Goal: Transaction & Acquisition: Purchase product/service

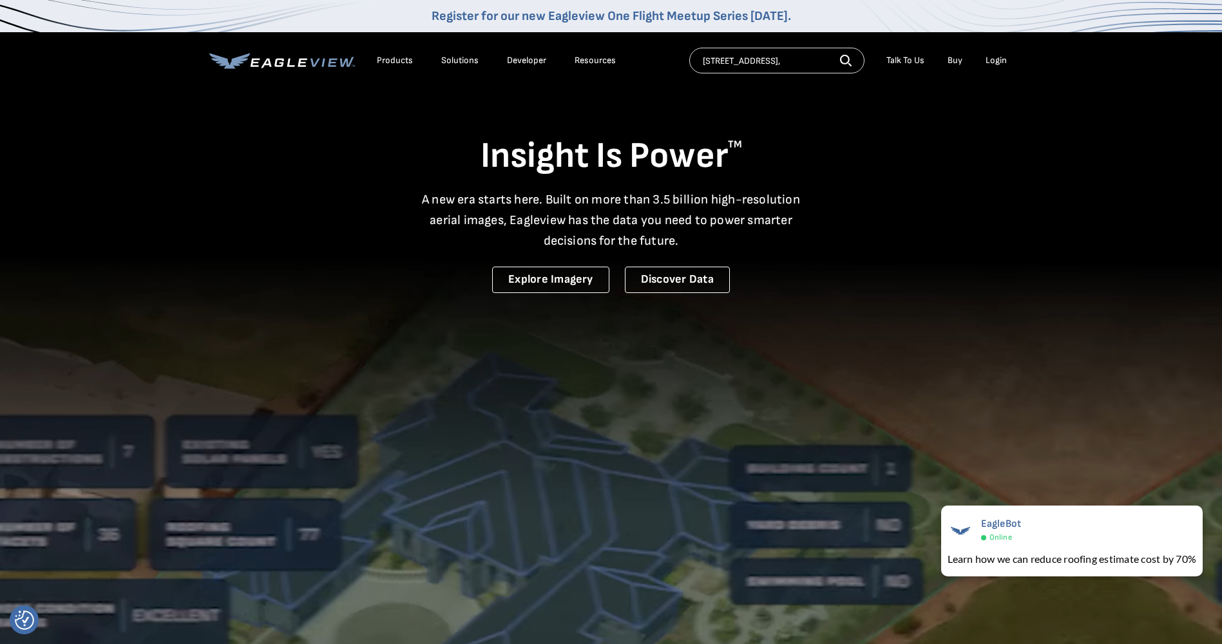
click at [394, 53] on li "Products" at bounding box center [395, 60] width 49 height 19
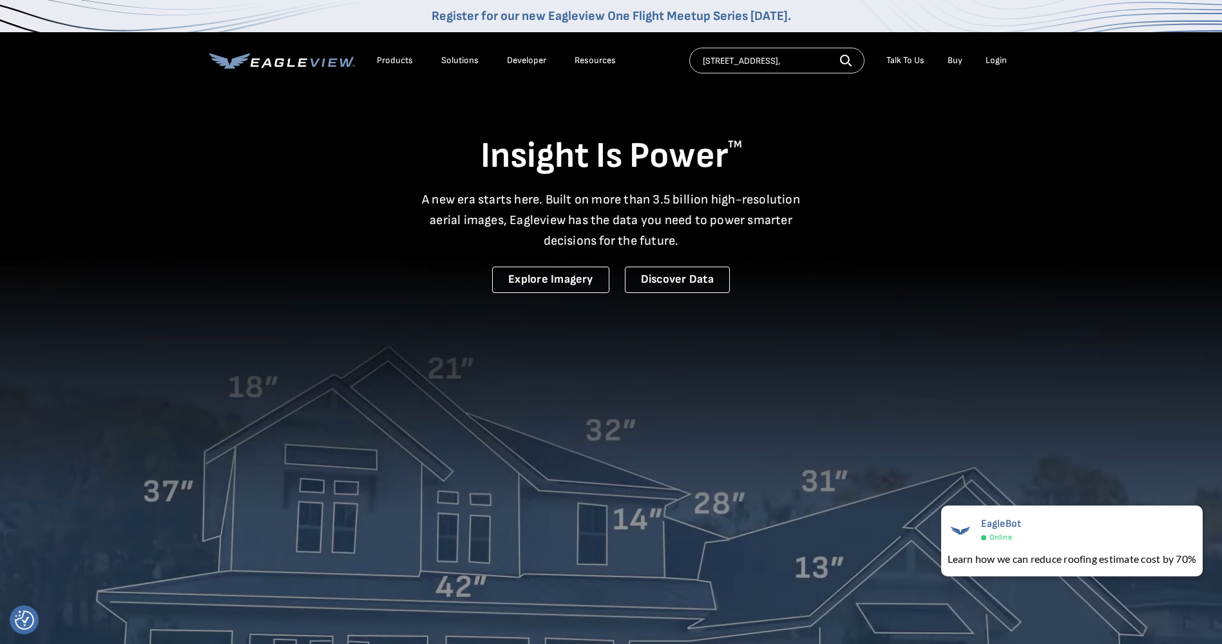
click at [393, 62] on div "Products" at bounding box center [395, 61] width 36 height 12
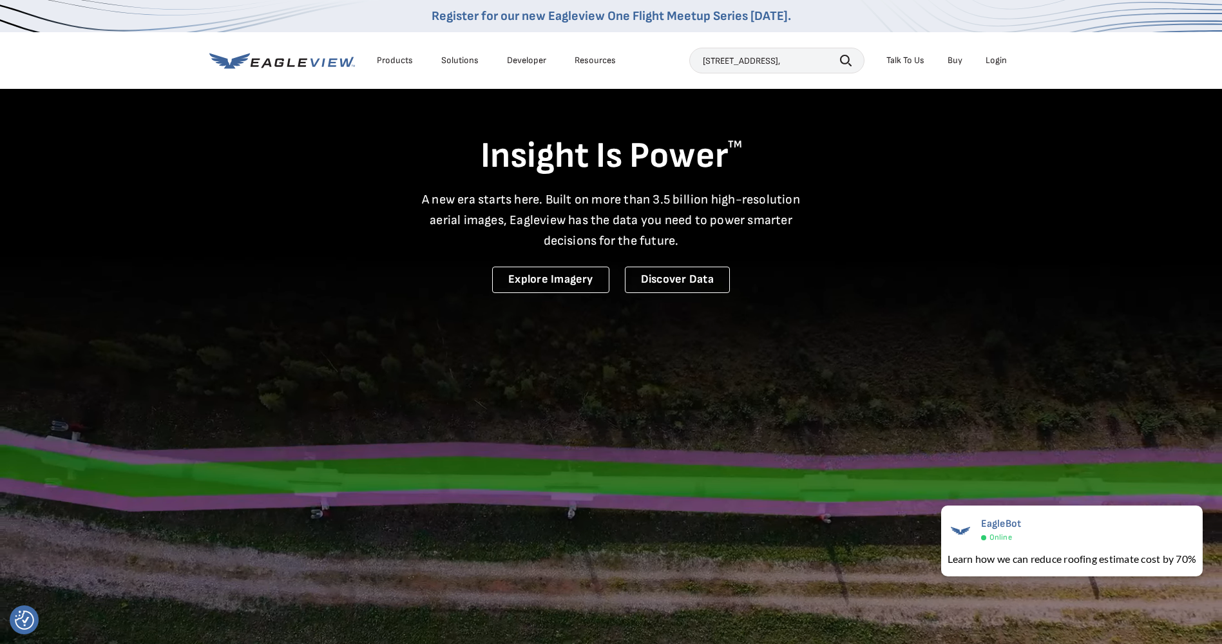
click at [824, 61] on input "[STREET_ADDRESS]," at bounding box center [776, 61] width 175 height 26
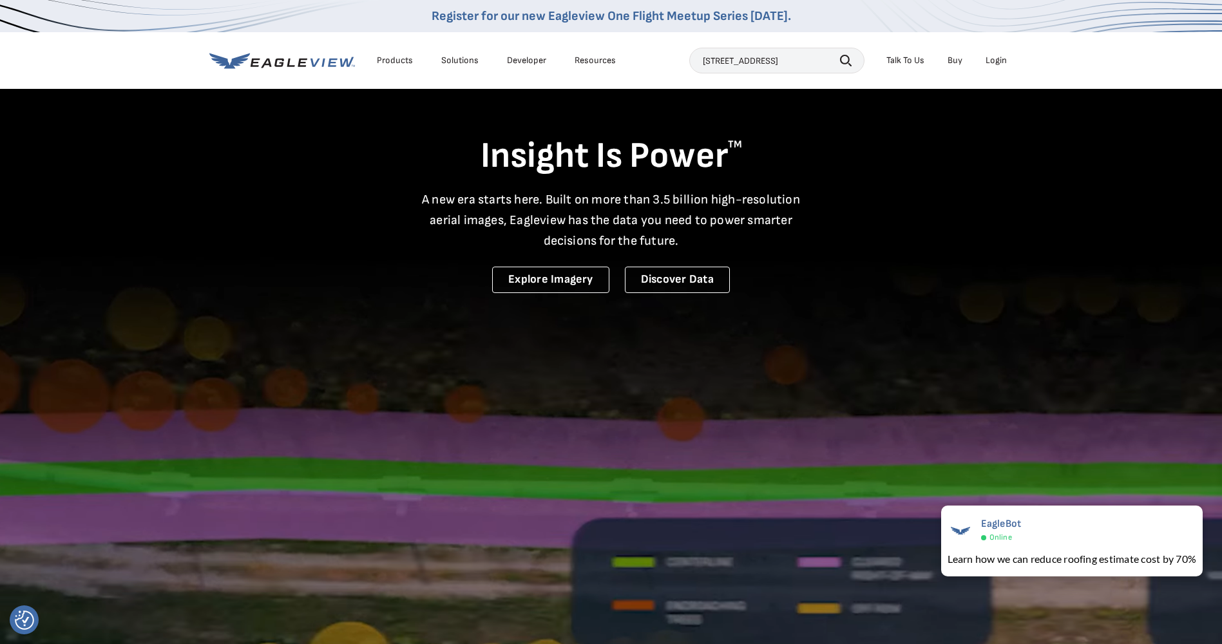
scroll to position [0, 29]
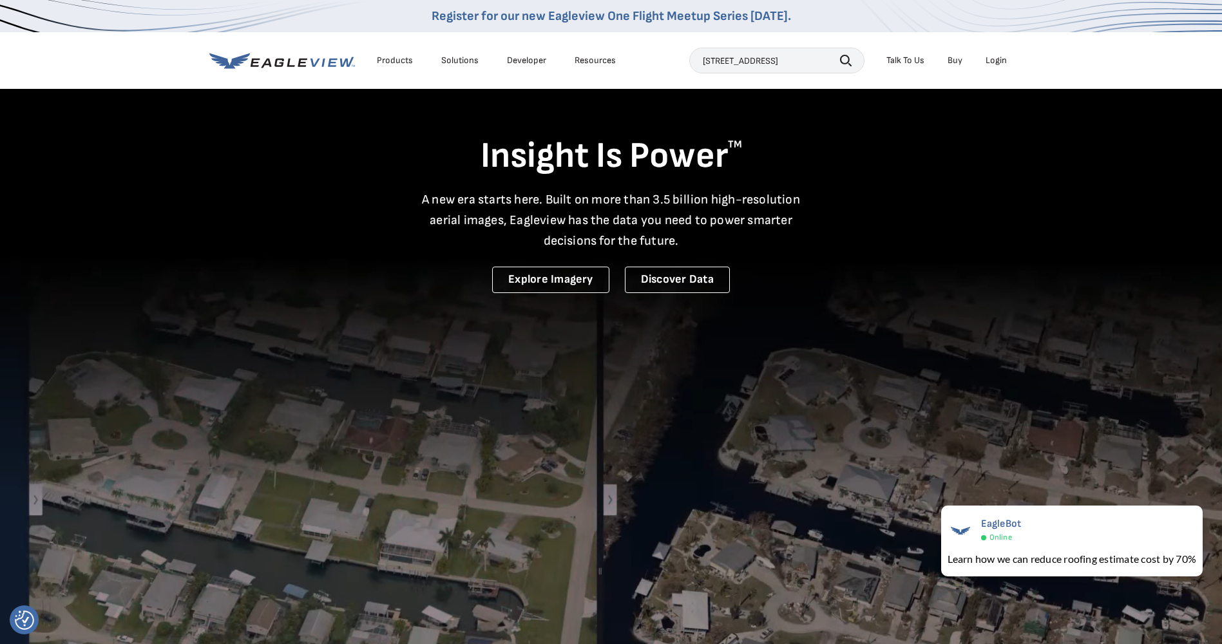
type input "[STREET_ADDRESS]"
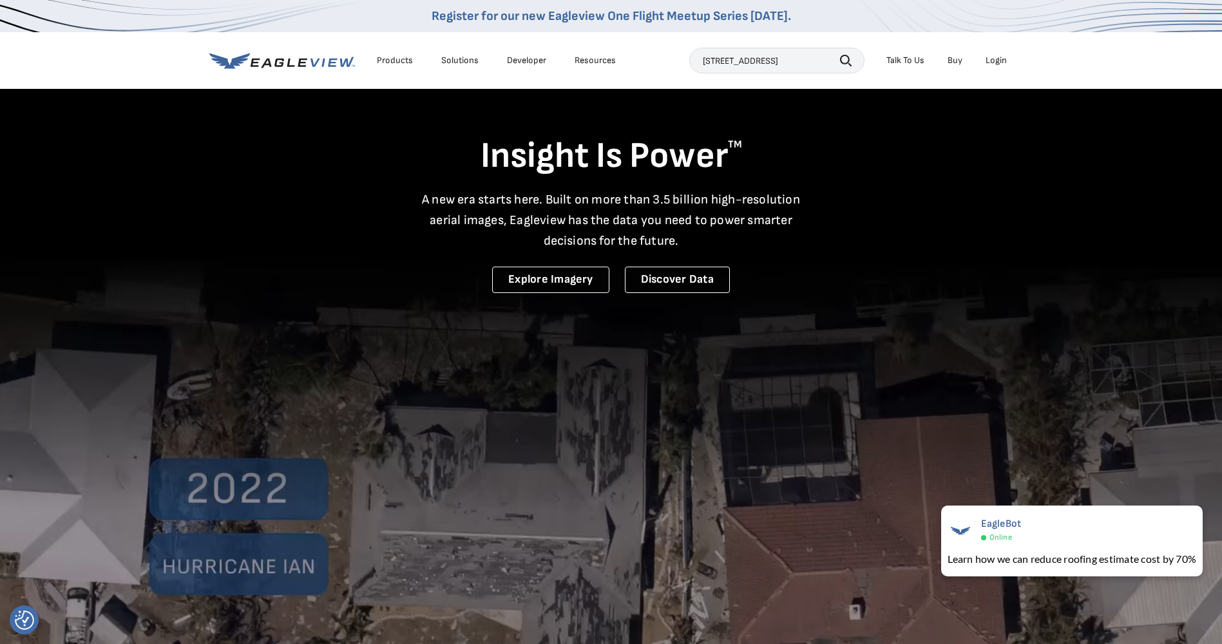
scroll to position [0, 0]
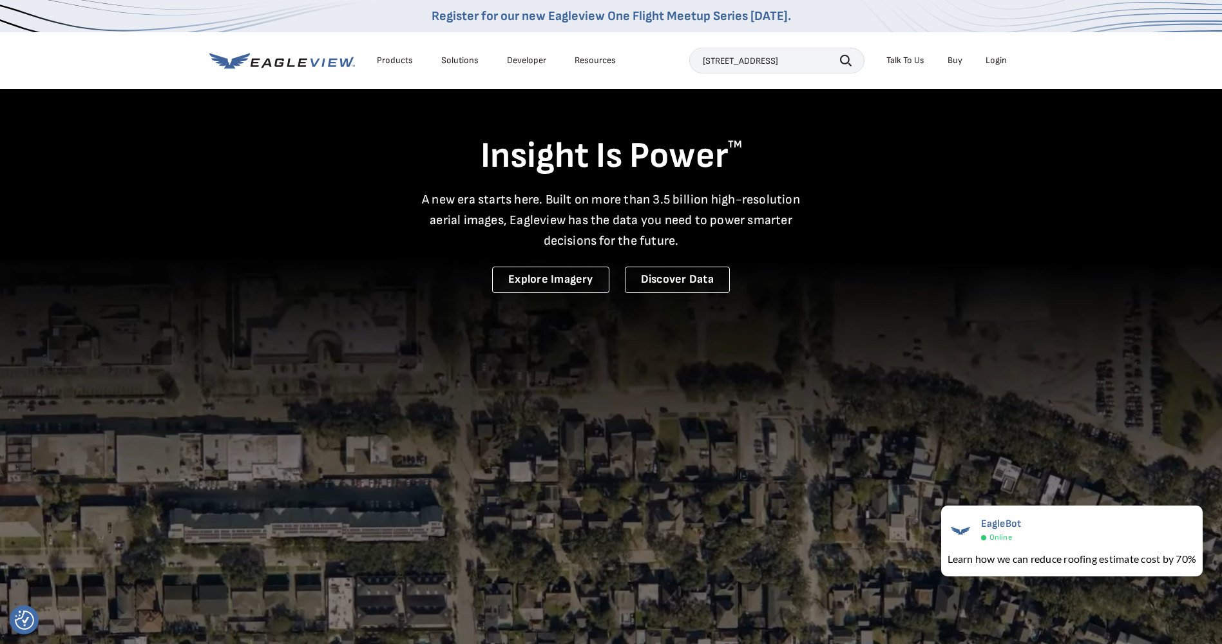
click at [845, 61] on icon "button" at bounding box center [846, 61] width 12 height 12
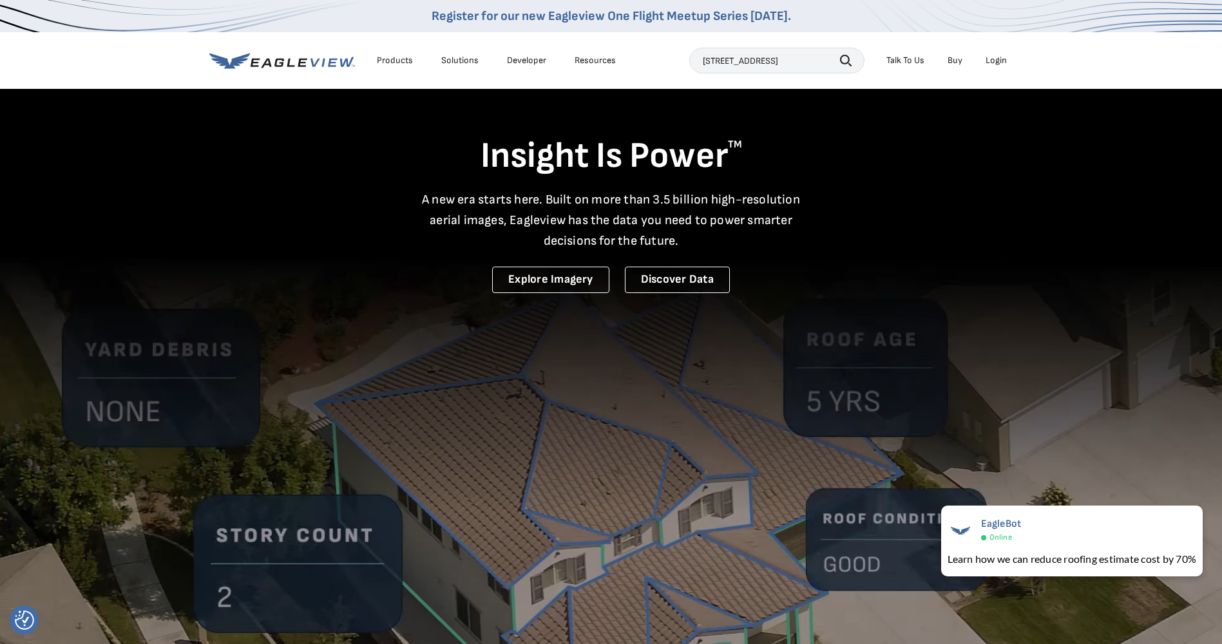
click at [846, 59] on icon "button" at bounding box center [846, 61] width 12 height 12
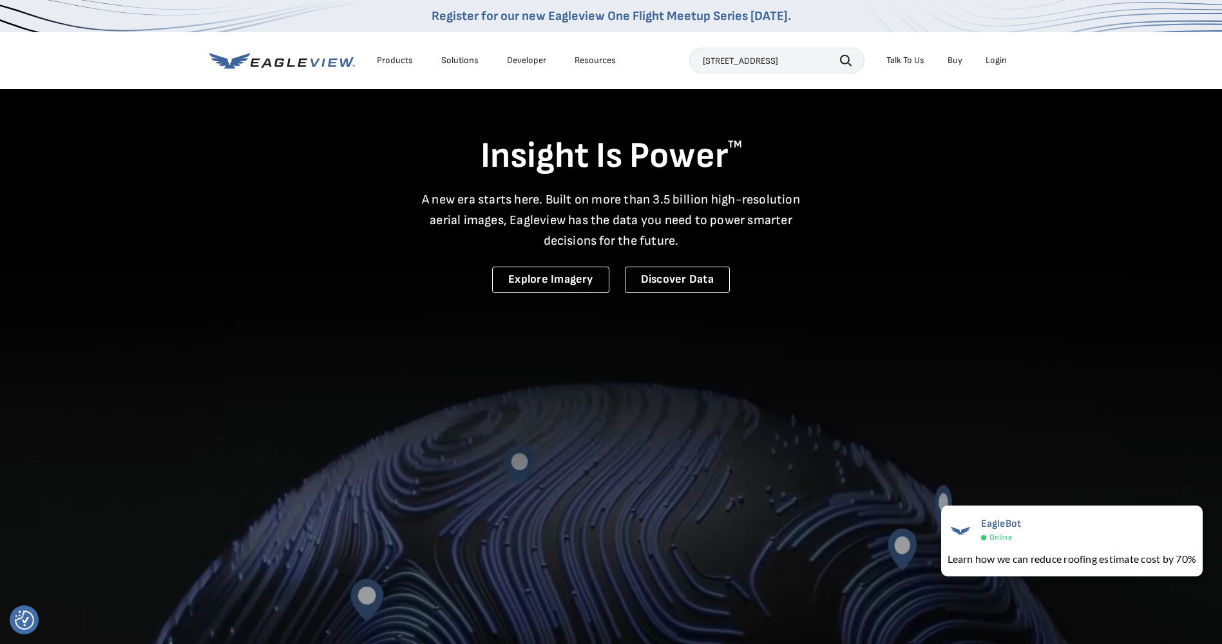
click at [397, 60] on div "Products" at bounding box center [395, 61] width 36 height 12
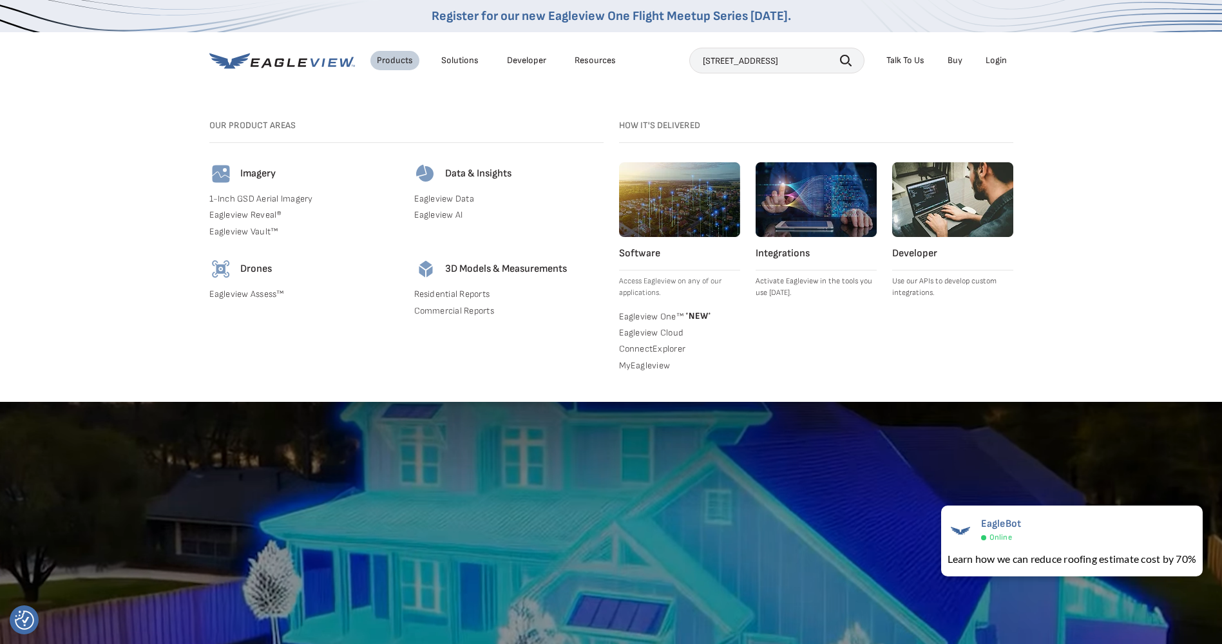
click at [474, 310] on link "Commercial Reports" at bounding box center [508, 311] width 189 height 12
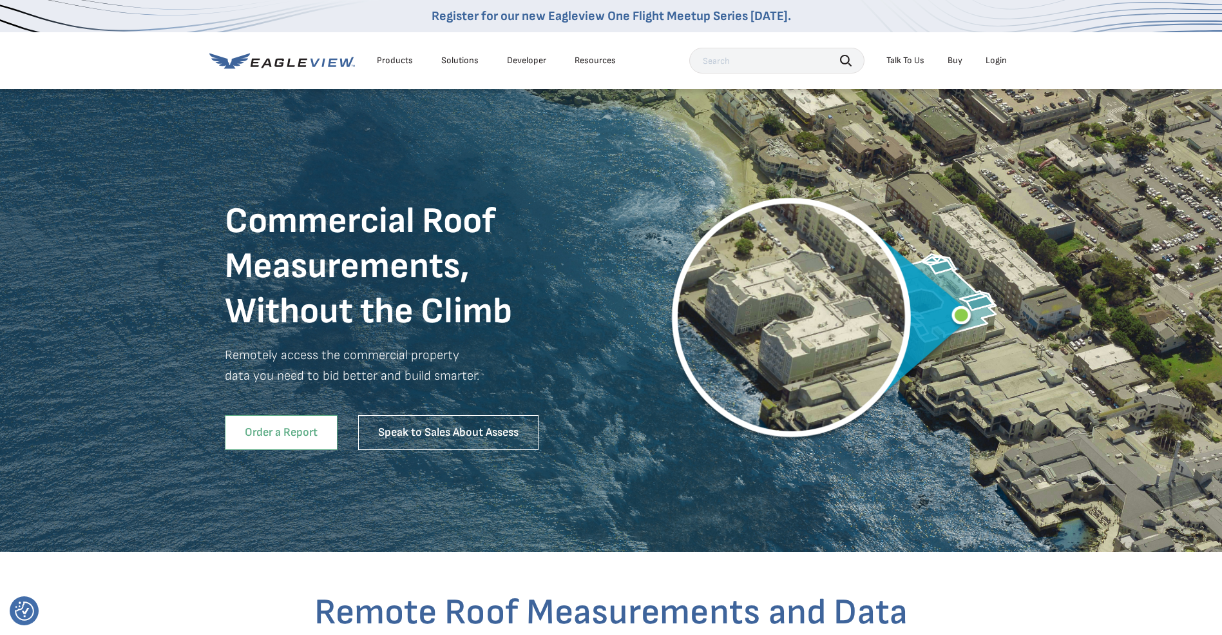
click at [281, 423] on link "Order a Report" at bounding box center [281, 432] width 113 height 35
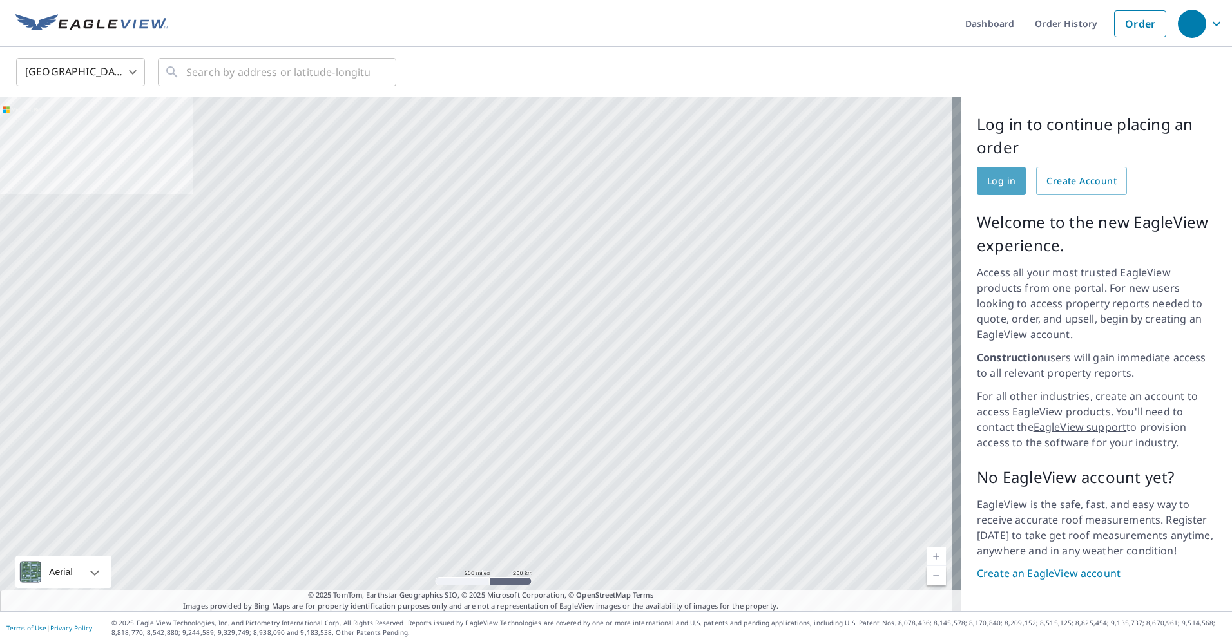
click at [987, 181] on span "Log in" at bounding box center [1001, 181] width 28 height 16
